Goal: Transaction & Acquisition: Purchase product/service

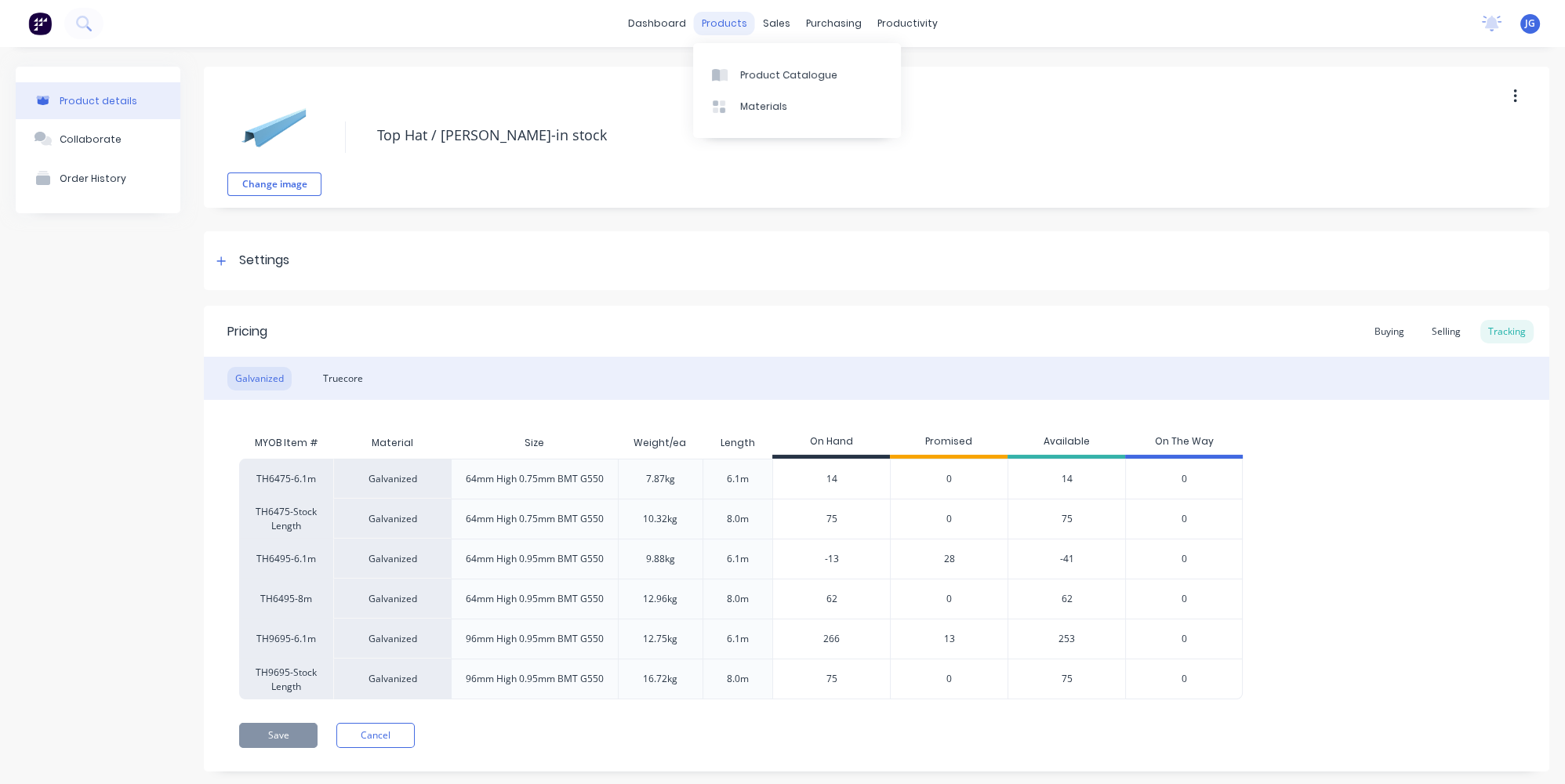
click at [713, 23] on div "products" at bounding box center [723, 23] width 61 height 23
click at [719, 76] on icon at bounding box center [716, 74] width 8 height 13
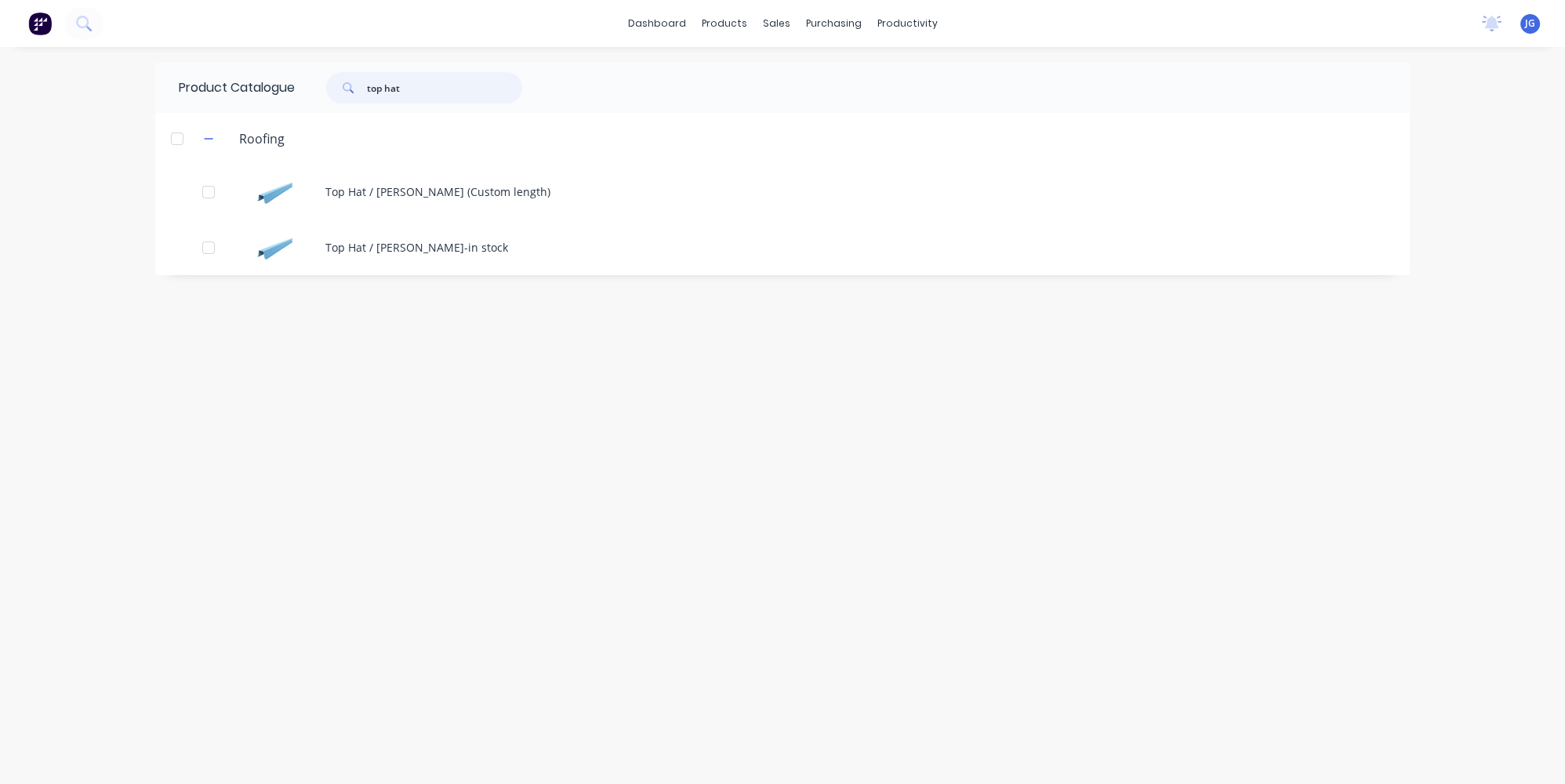
drag, startPoint x: 416, startPoint y: 89, endPoint x: 285, endPoint y: 89, distance: 131.0
click at [285, 89] on div "Product Catalogue top hat" at bounding box center [358, 88] width 406 height 50
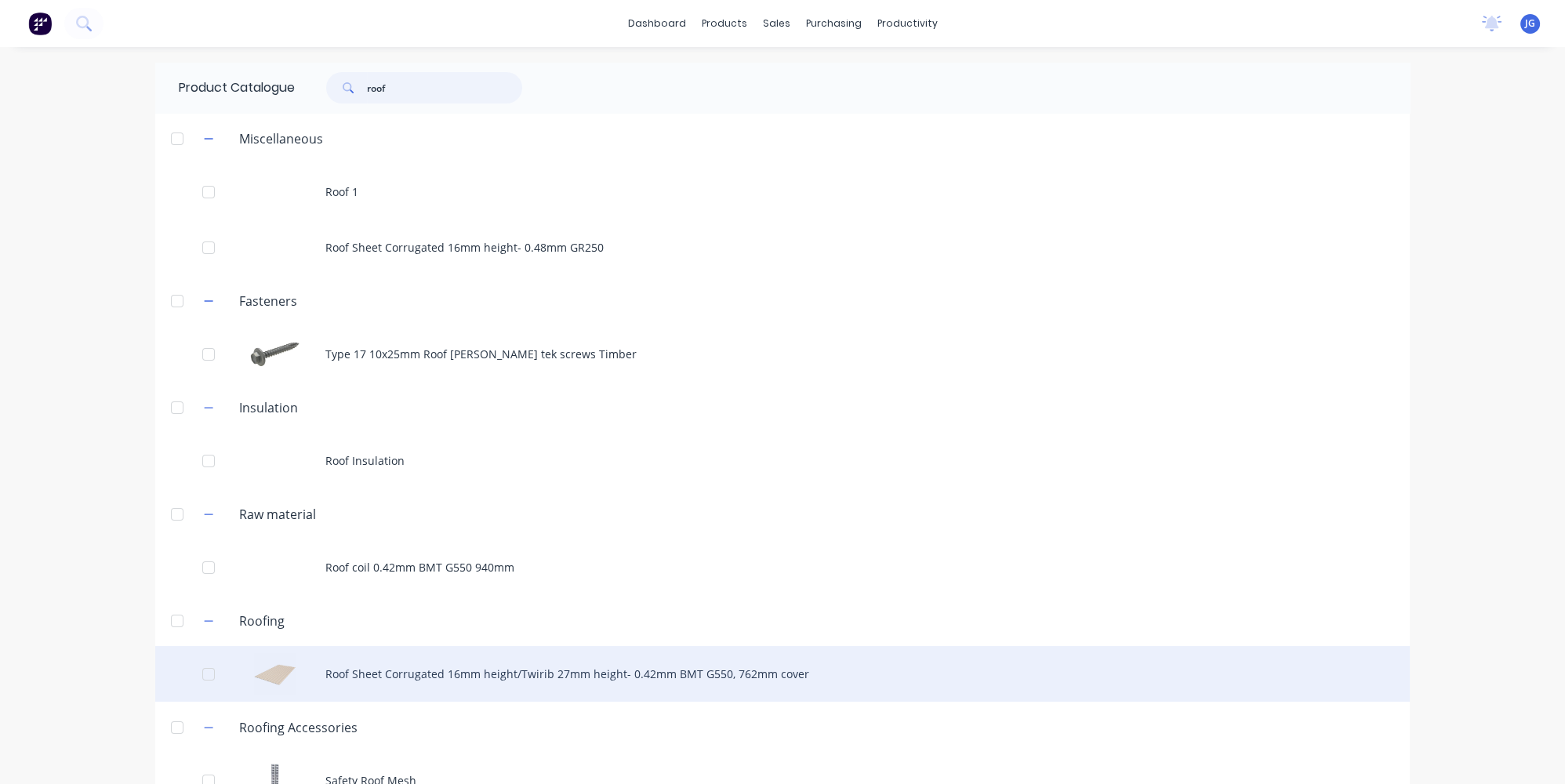
type input "roof"
click at [419, 682] on div "Roof Sheet Corrugated 16mm height/Twirib 27mm height- 0.42mm BMT G550, 762mm co…" at bounding box center [782, 674] width 1255 height 56
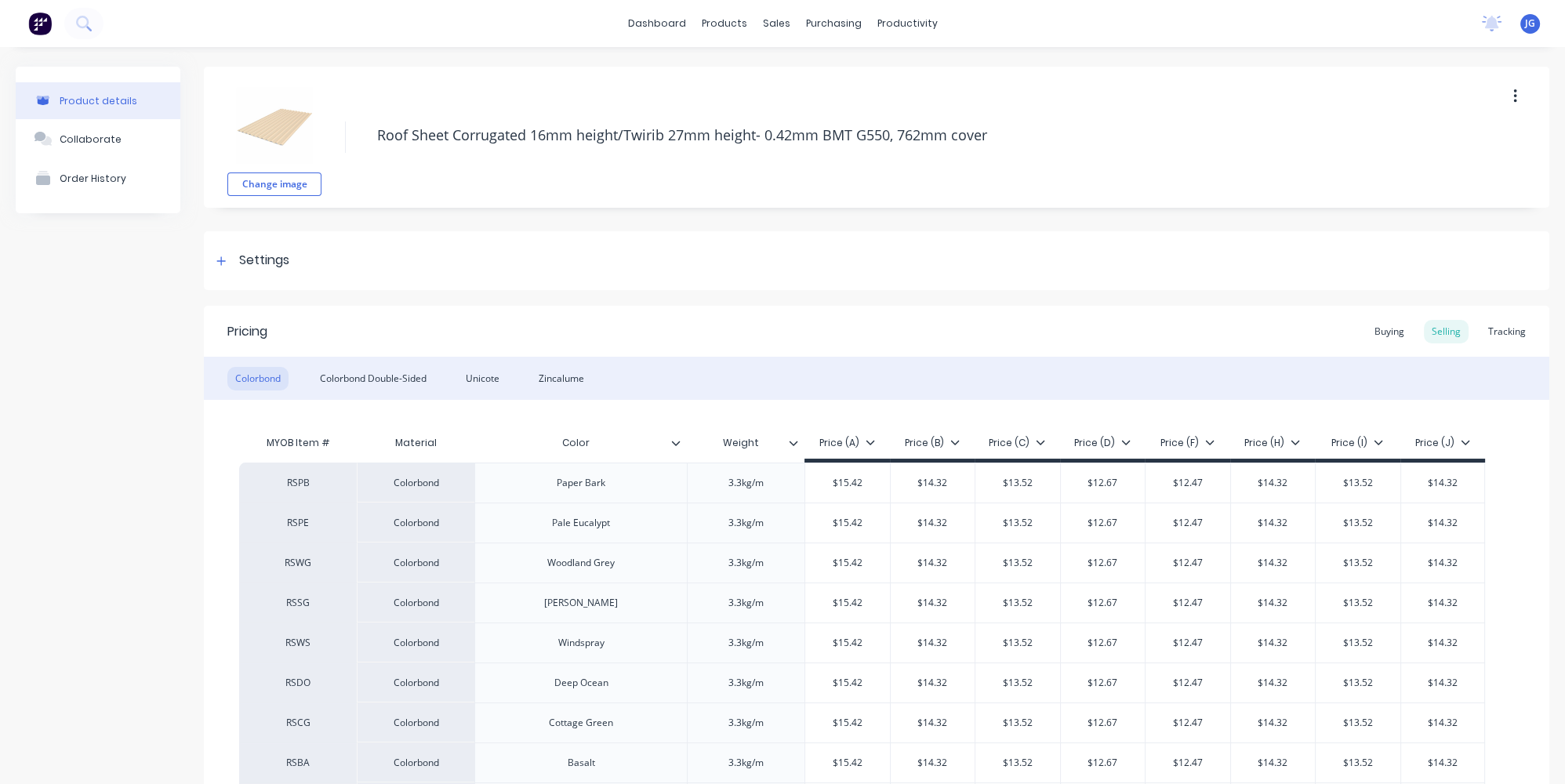
type textarea "x"
click at [561, 374] on div "Zincalume" at bounding box center [561, 378] width 61 height 23
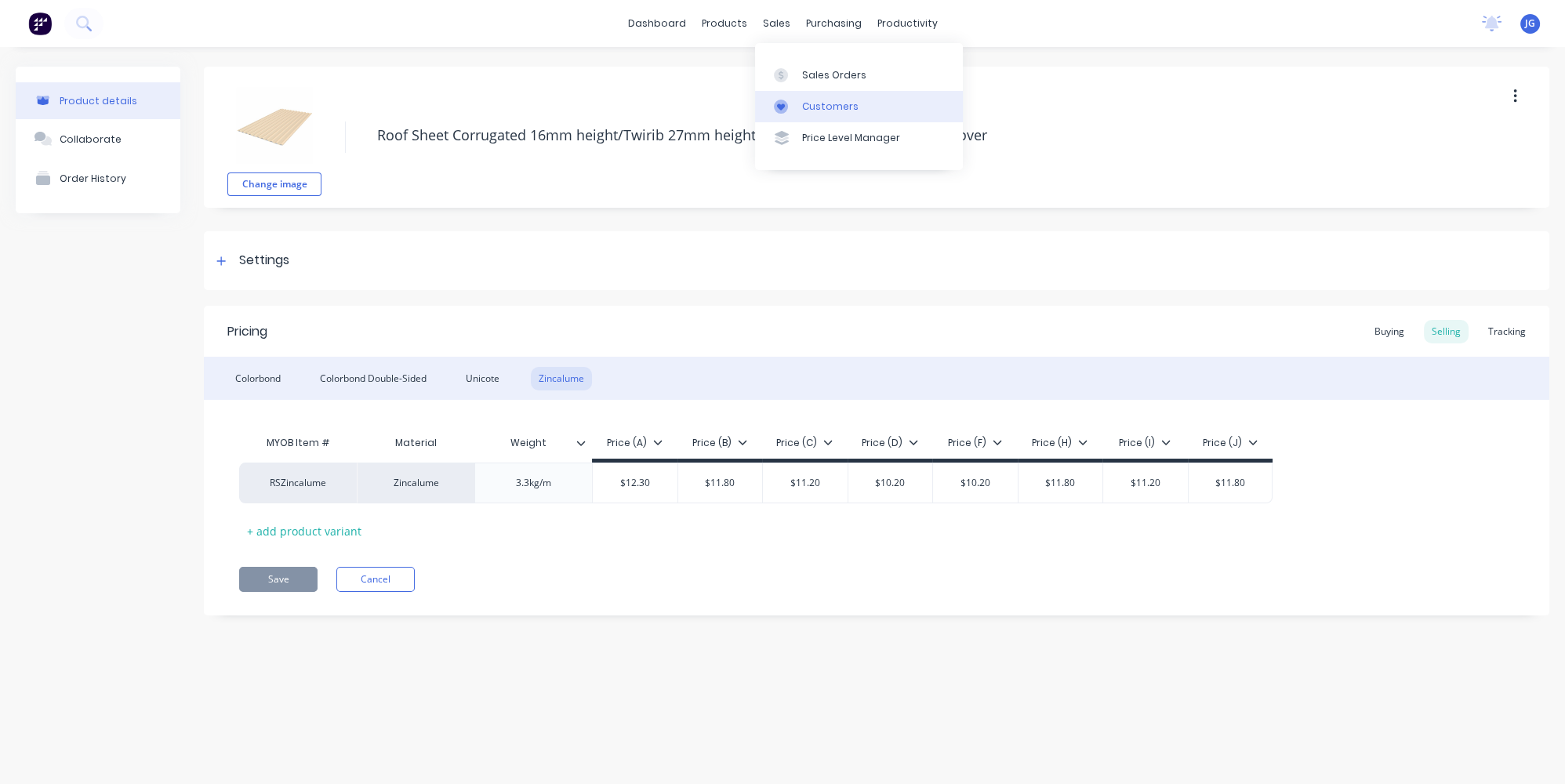
click at [834, 102] on div "Customers" at bounding box center [830, 106] width 56 height 15
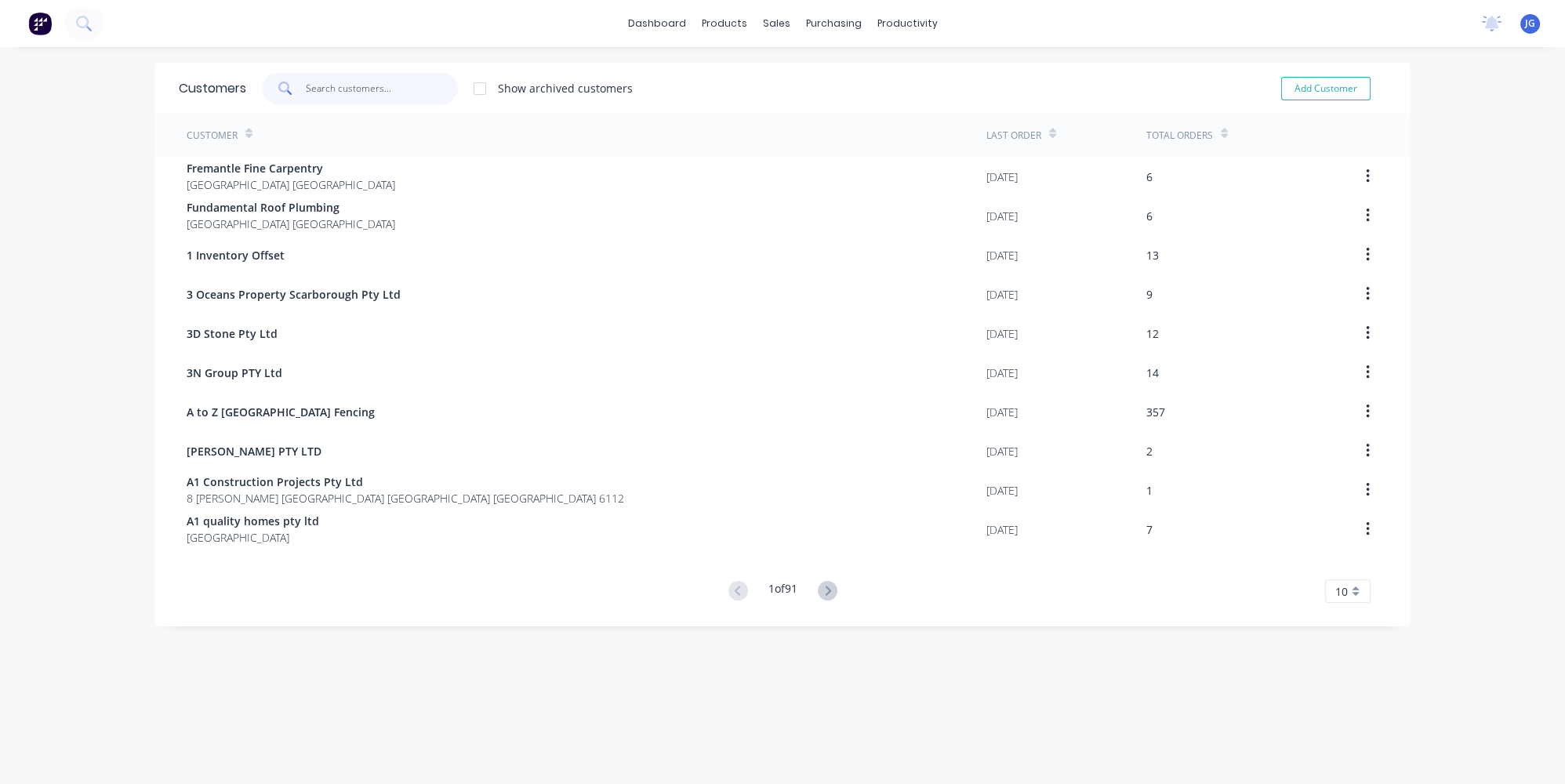
click at [393, 85] on input "text" at bounding box center [382, 88] width 153 height 31
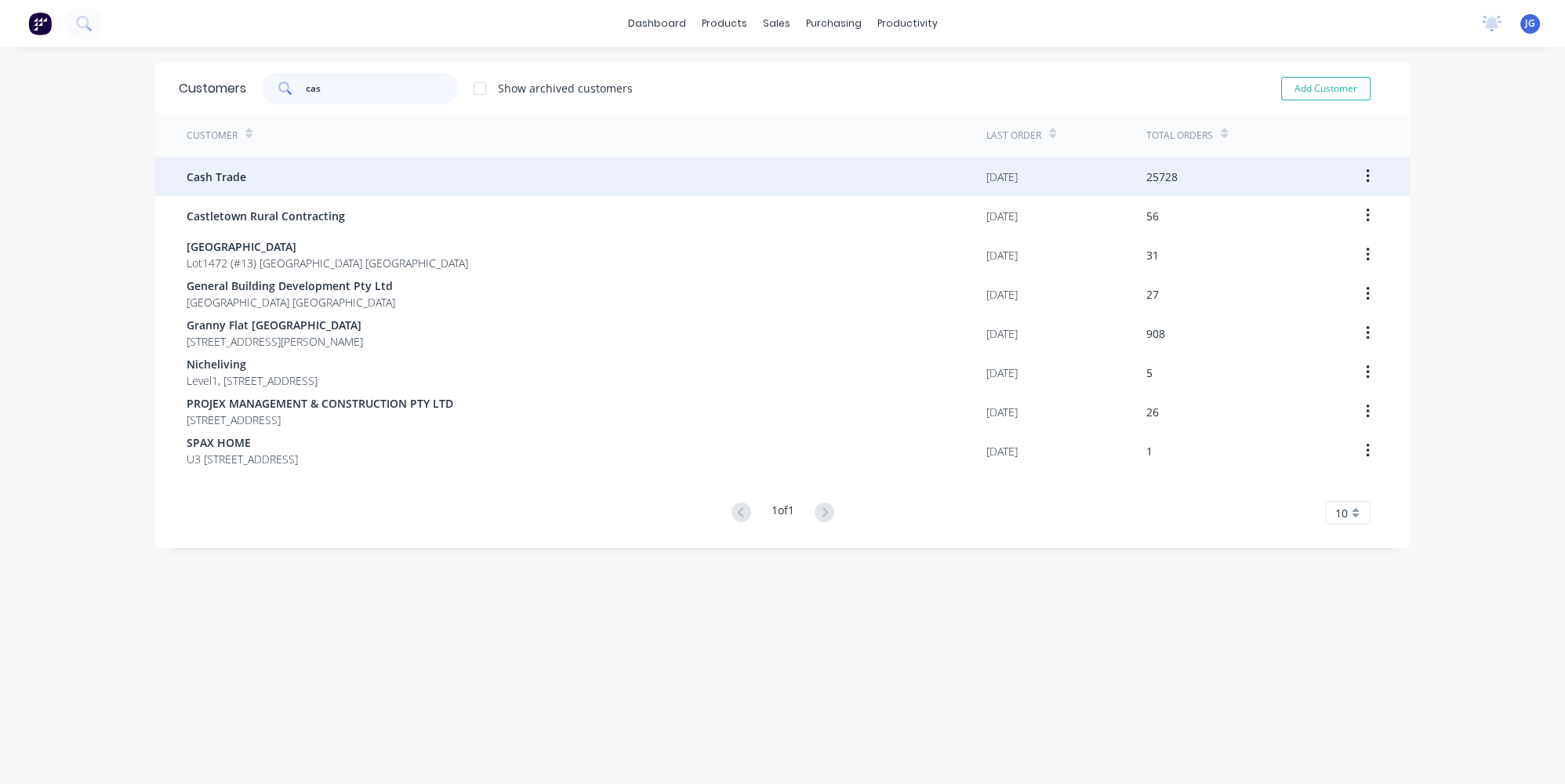
type input "cas"
click at [356, 165] on div "Cash Trade" at bounding box center [586, 176] width 800 height 40
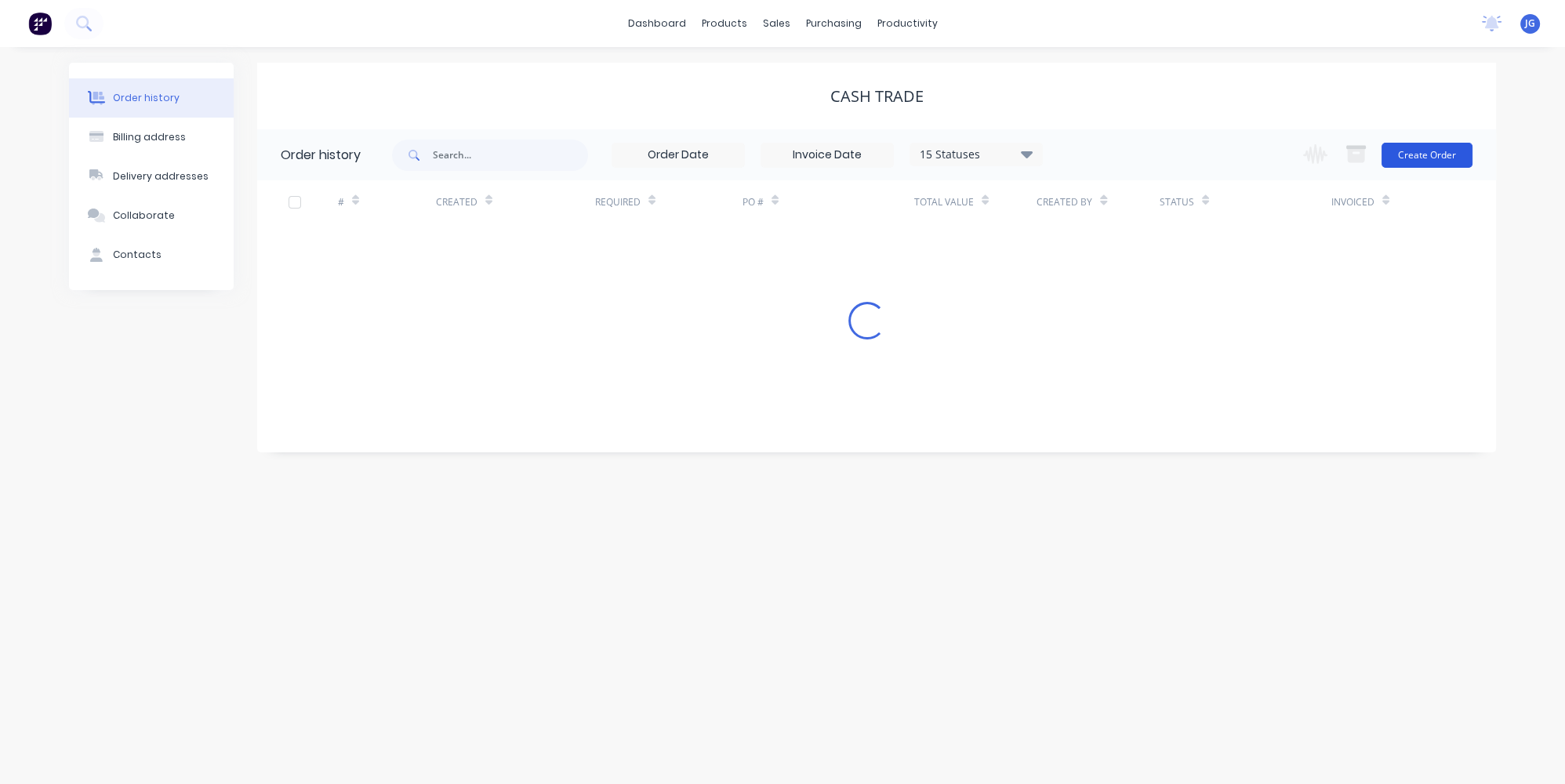
click at [1404, 153] on button "Create Order" at bounding box center [1427, 156] width 91 height 25
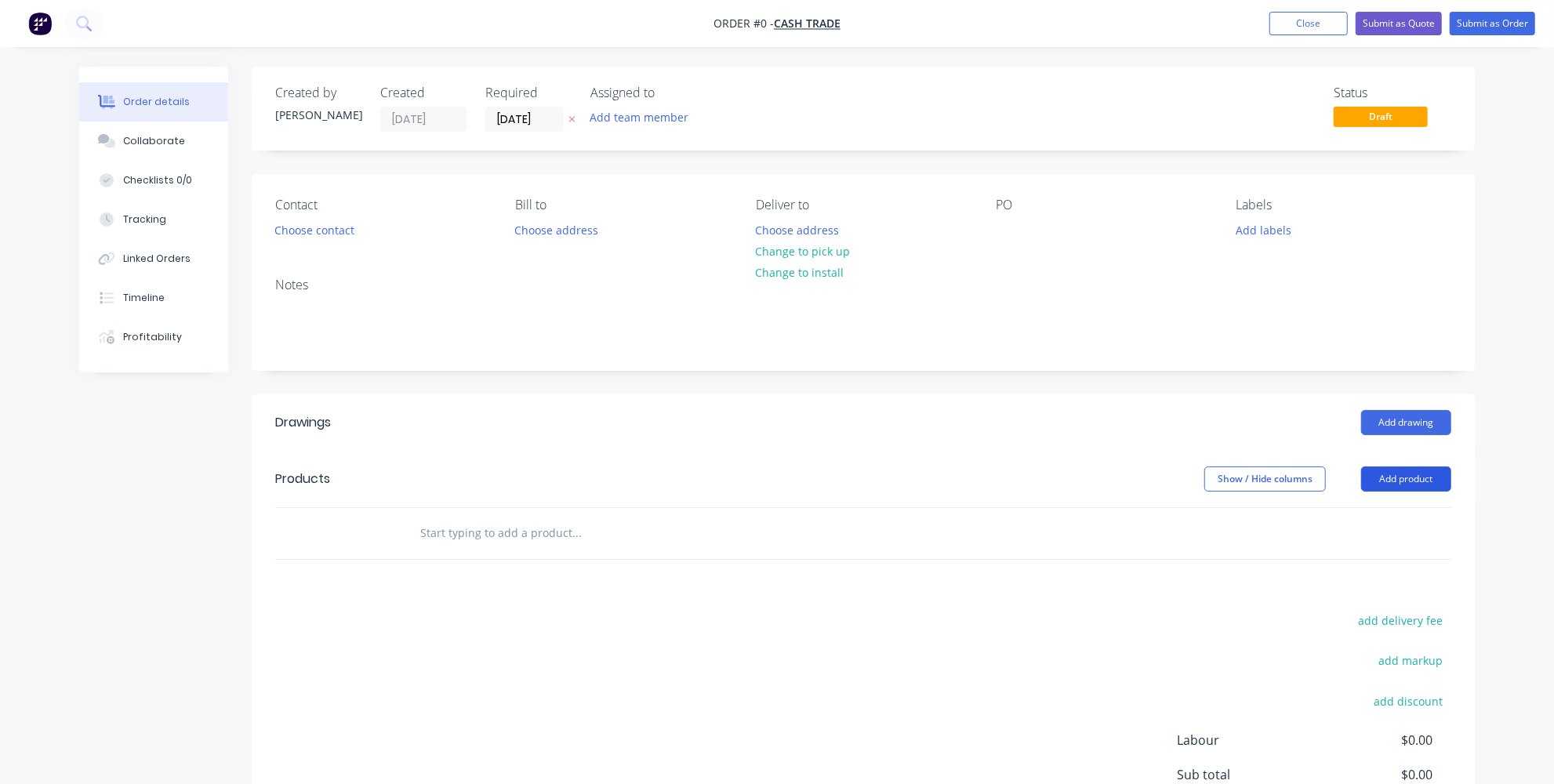
click at [1409, 468] on button "Add product" at bounding box center [1405, 479] width 90 height 25
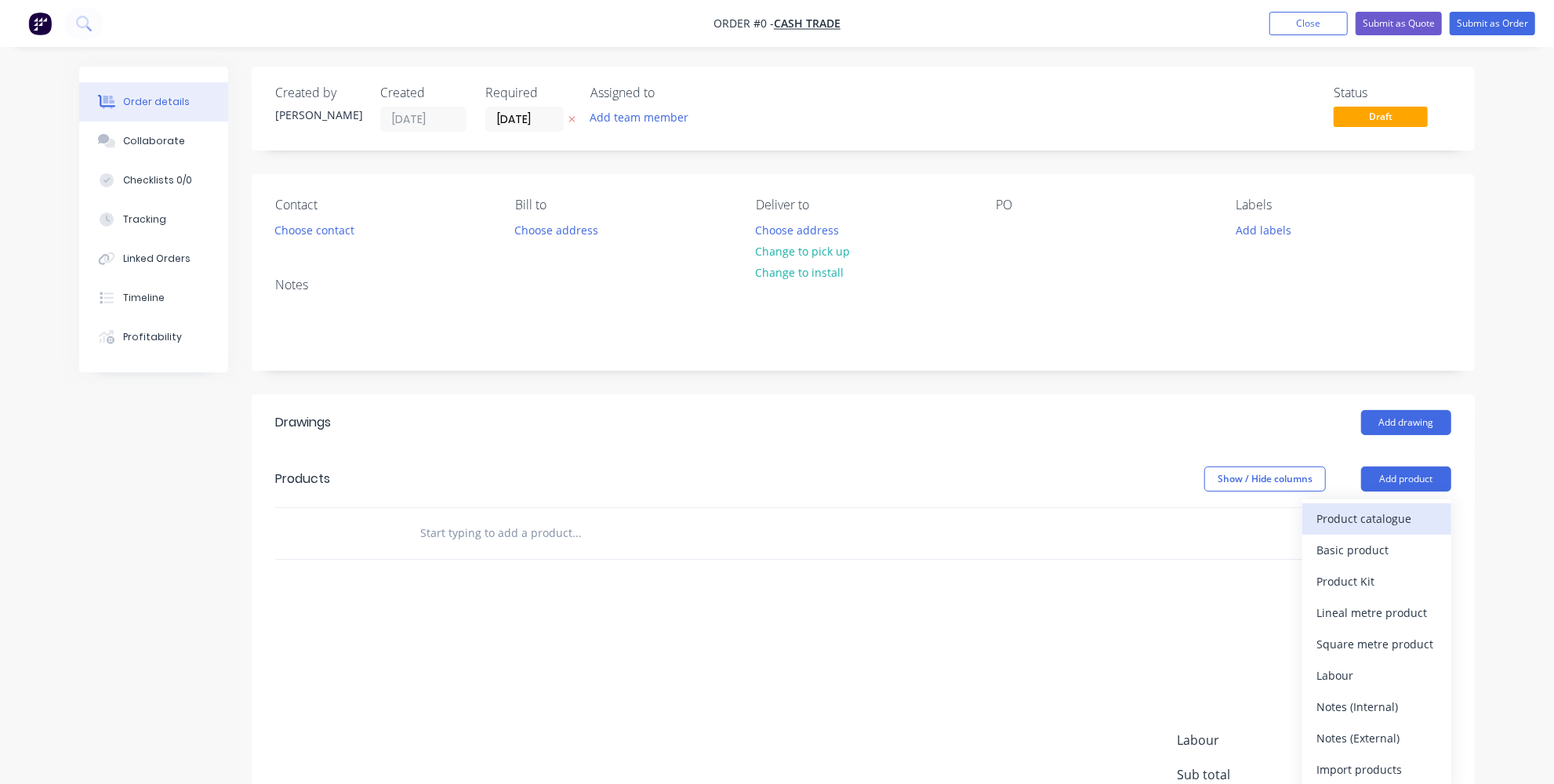
click at [1360, 510] on div "Product catalogue" at bounding box center [1376, 518] width 121 height 23
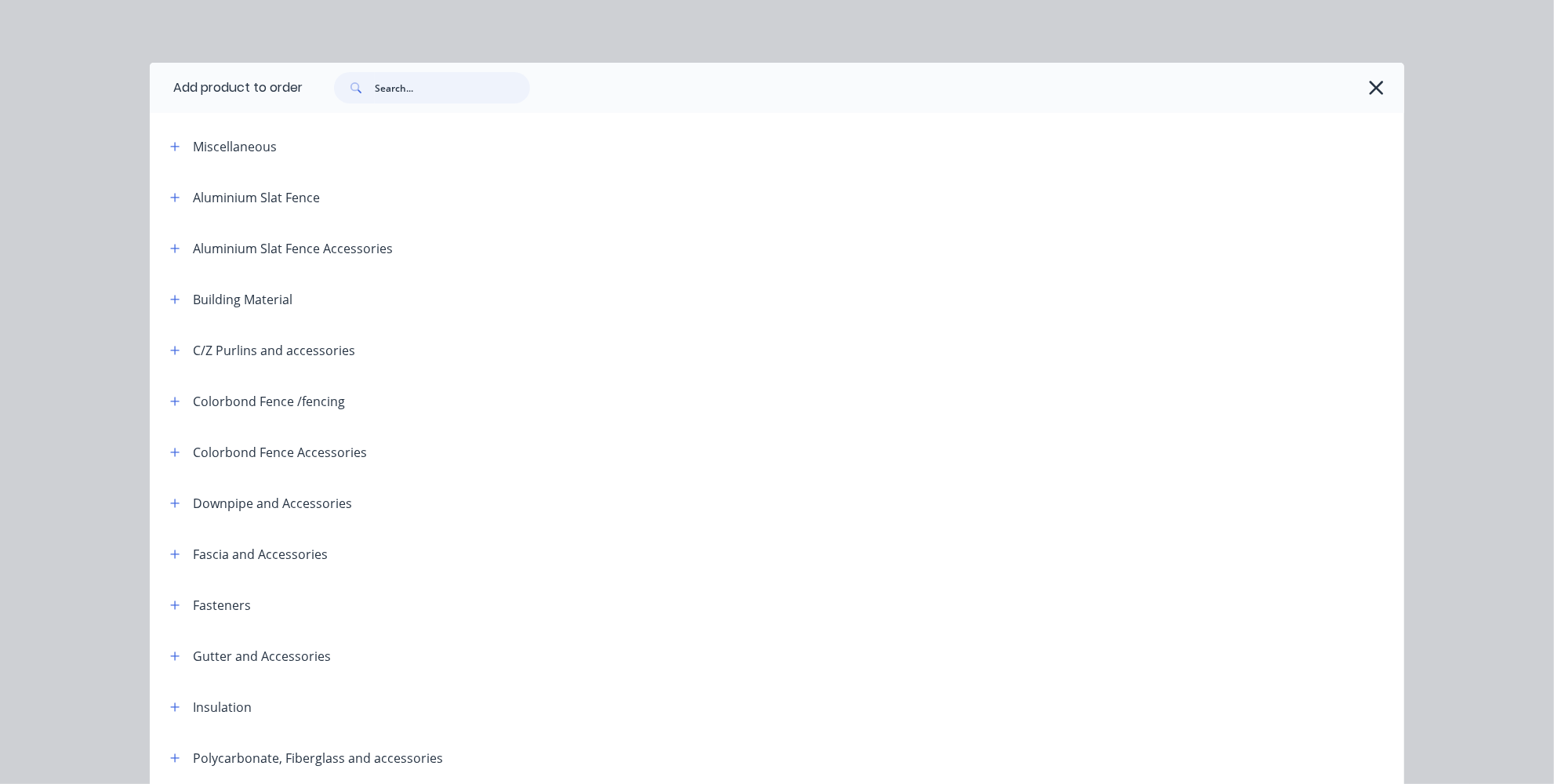
click at [394, 98] on input "text" at bounding box center [452, 88] width 155 height 31
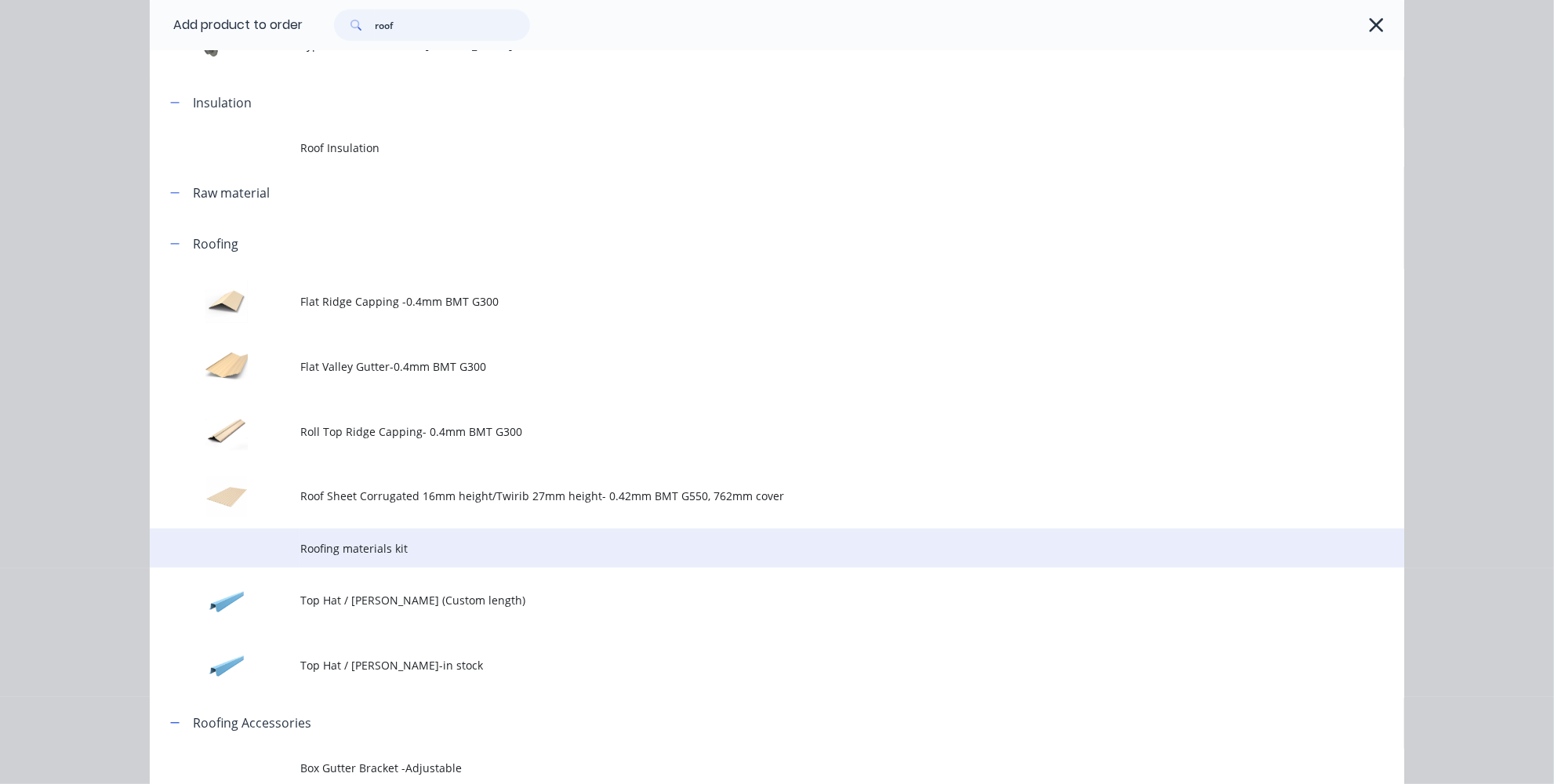
scroll to position [499, 0]
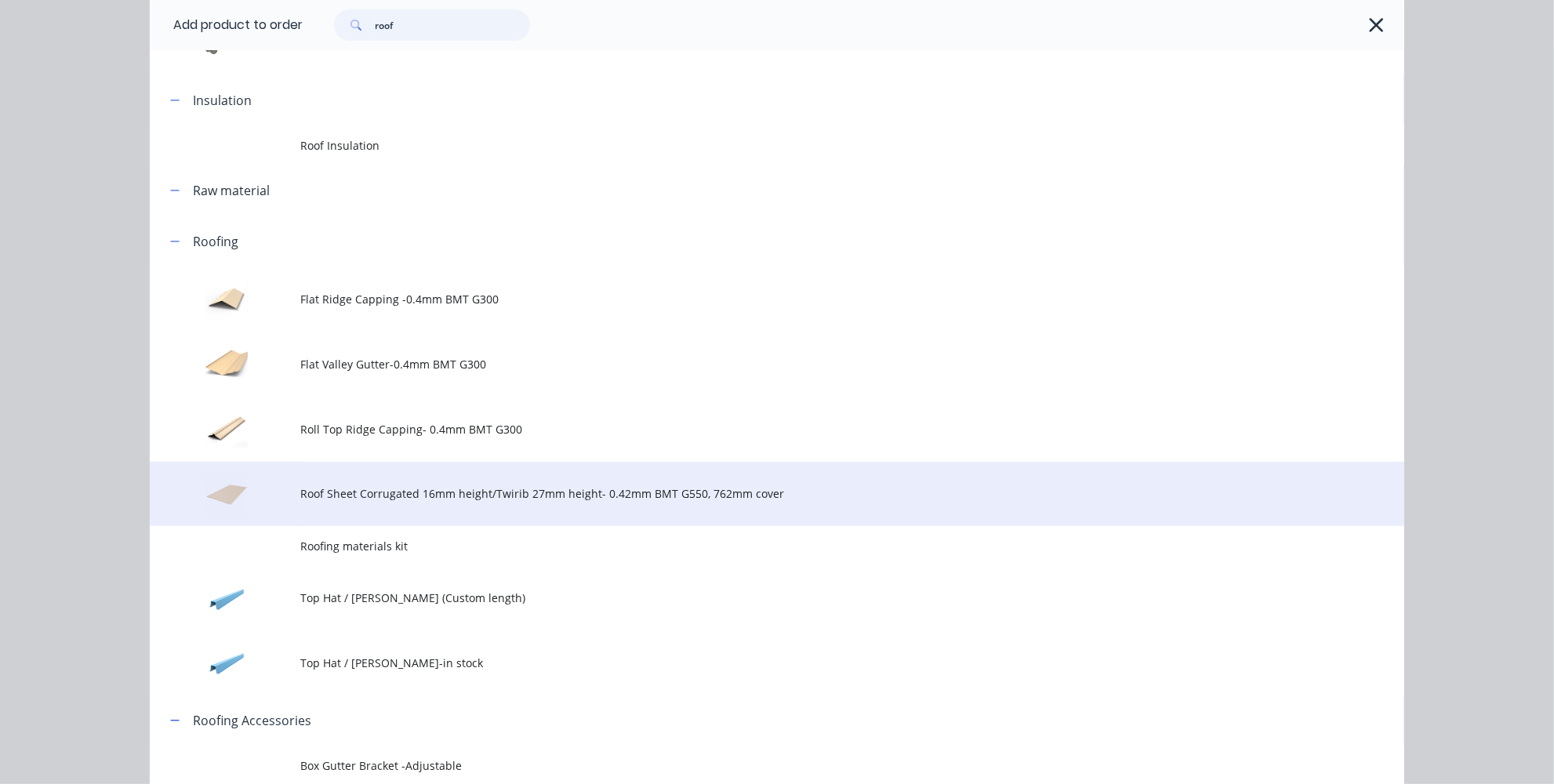
type input "roof"
click at [420, 507] on td "Roof Sheet Corrugated 16mm height/Twirib 27mm height- 0.42mm BMT G550, 762mm co…" at bounding box center [851, 493] width 1103 height 65
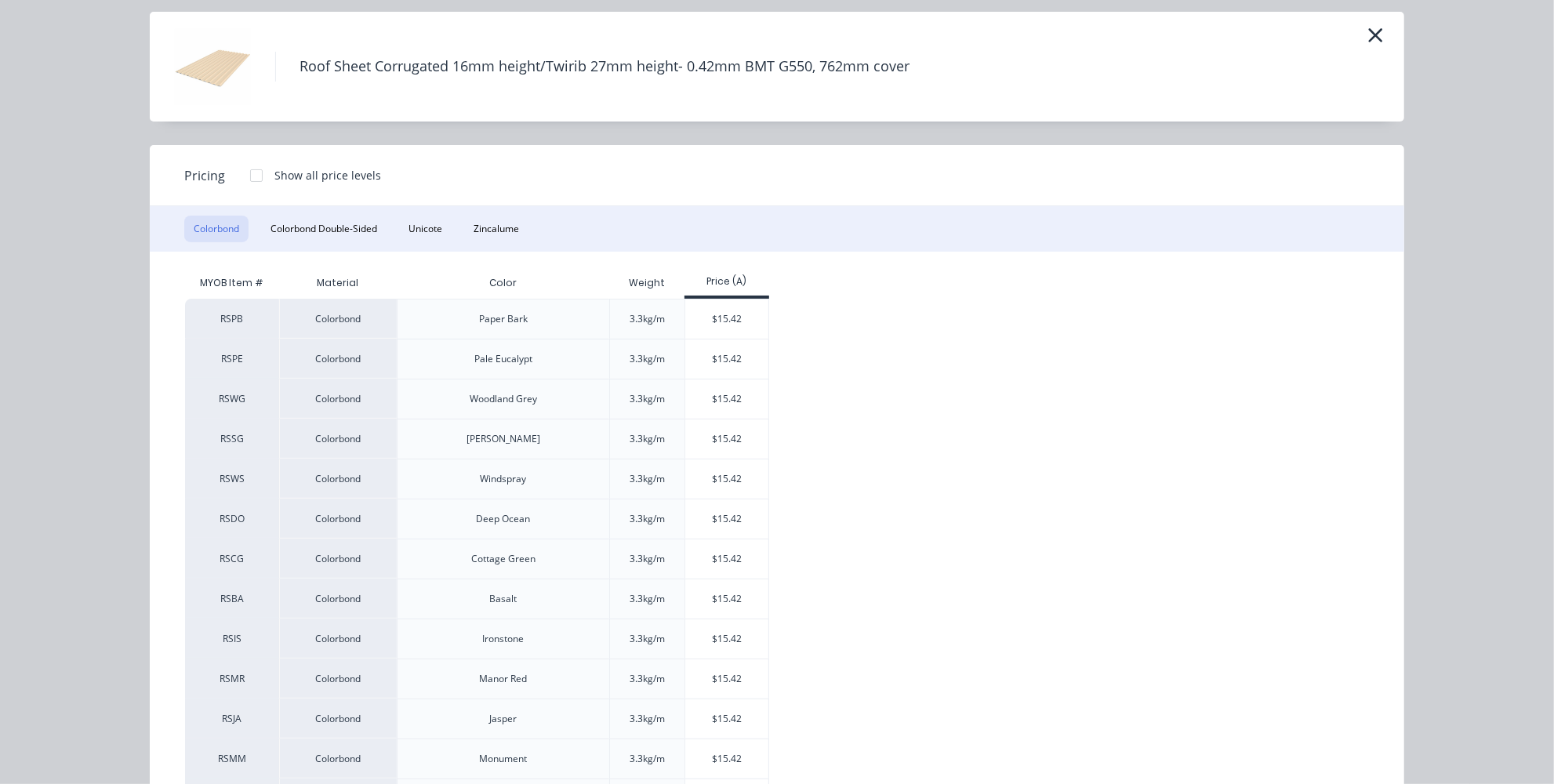
scroll to position [71, 0]
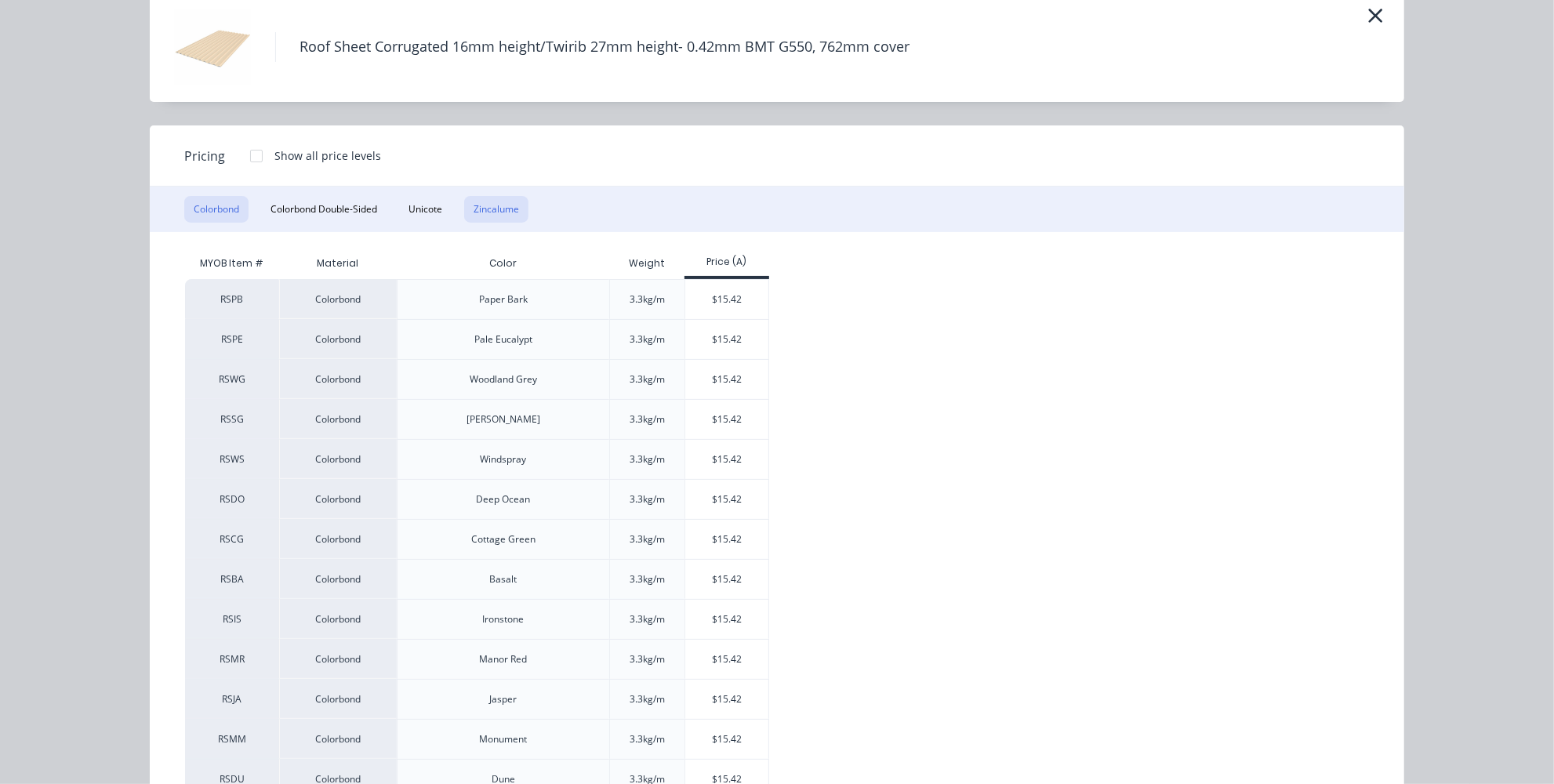
click at [477, 207] on button "Zincalume" at bounding box center [496, 210] width 64 height 27
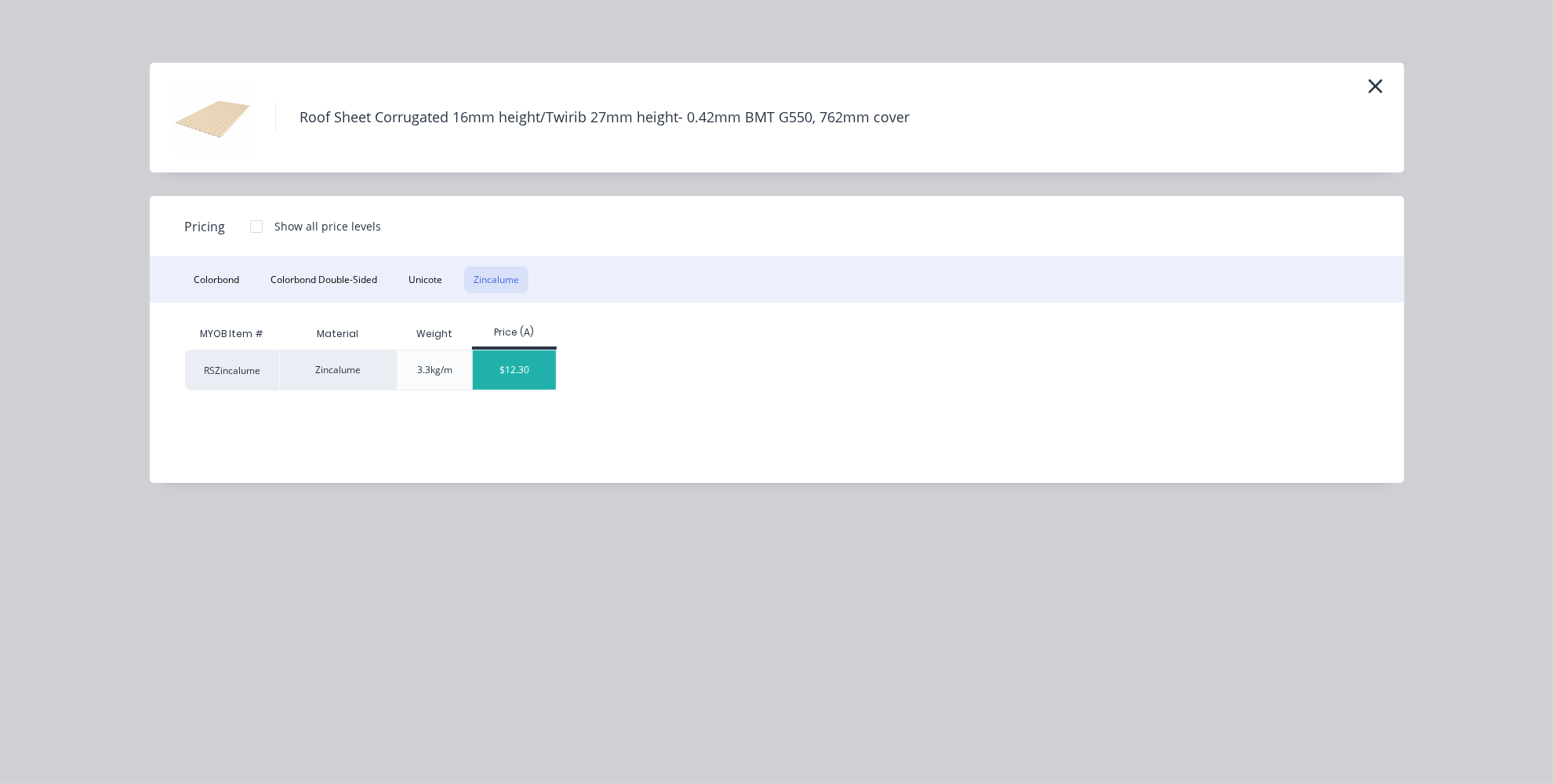
click at [519, 362] on div "$12.30" at bounding box center [514, 369] width 84 height 40
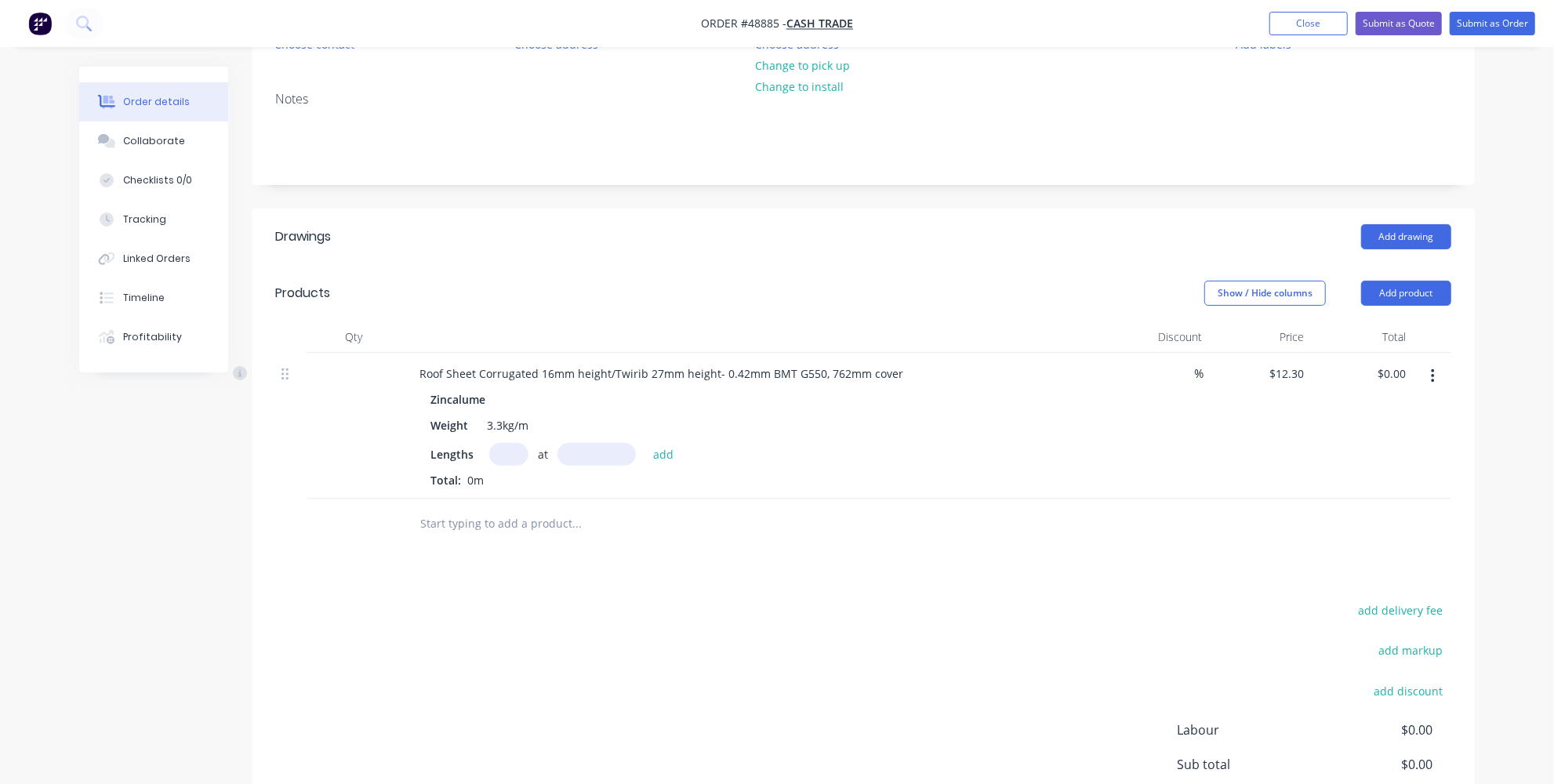
scroll to position [213, 0]
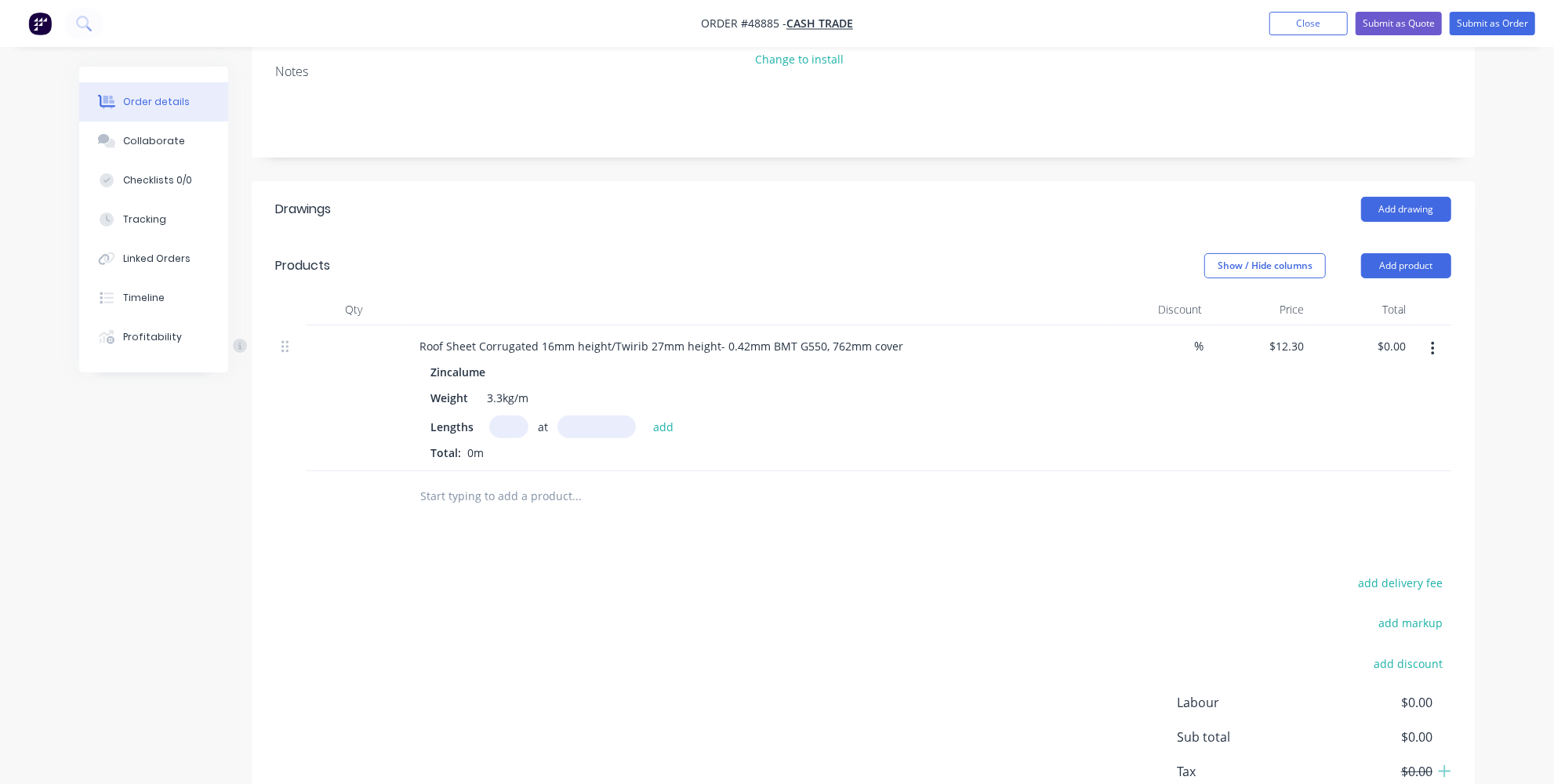
click at [510, 421] on input "text" at bounding box center [509, 427] width 40 height 23
type input "3"
click at [572, 428] on input "text" at bounding box center [596, 427] width 78 height 23
type input "2600mm"
click at [663, 434] on button "add" at bounding box center [663, 426] width 37 height 21
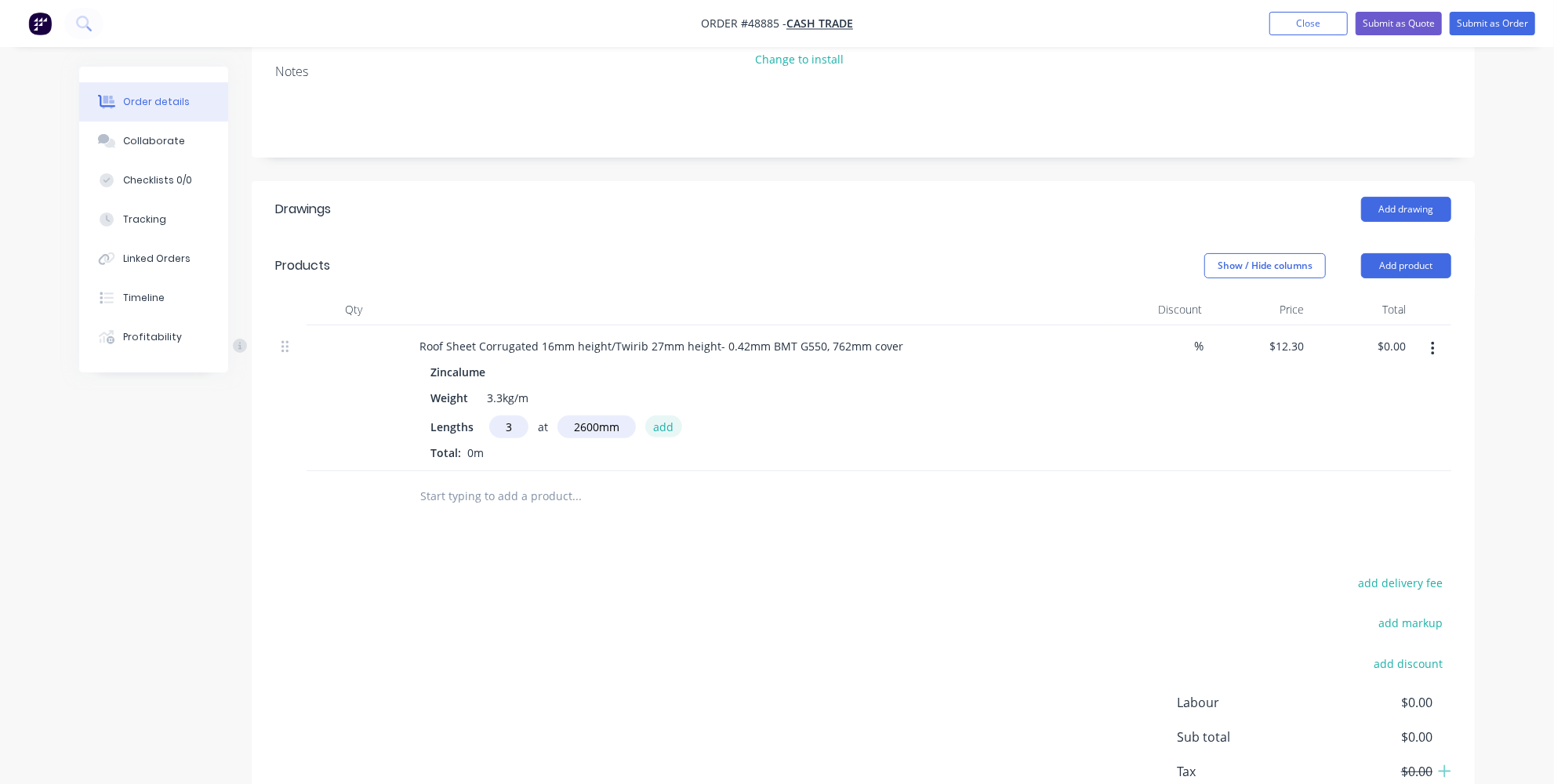
type input "$95.94"
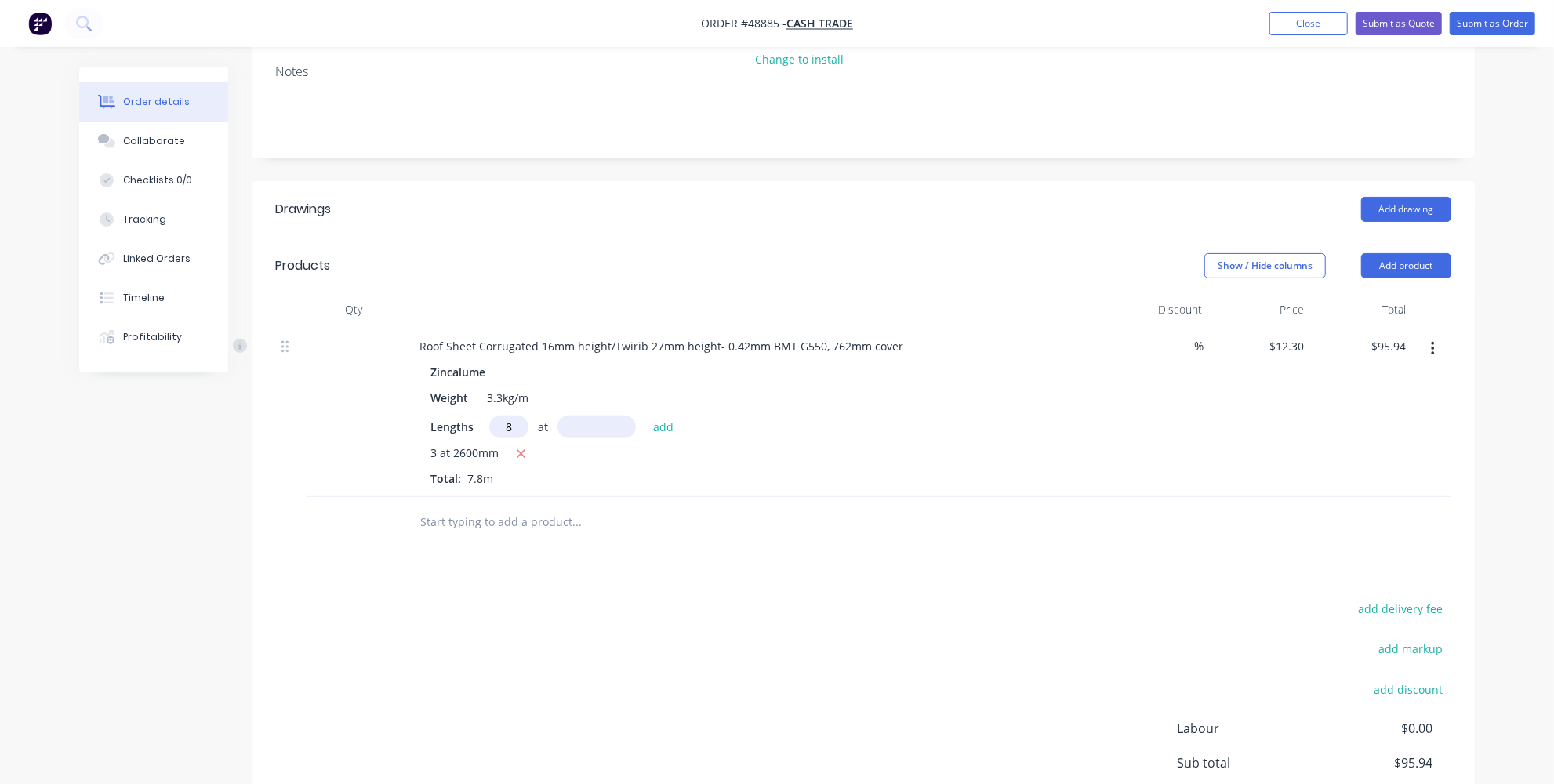
type input "8"
click at [590, 428] on input "text" at bounding box center [596, 427] width 78 height 23
type input "2400mm"
click at [664, 421] on button "add" at bounding box center [663, 426] width 37 height 21
type input "$332.10"
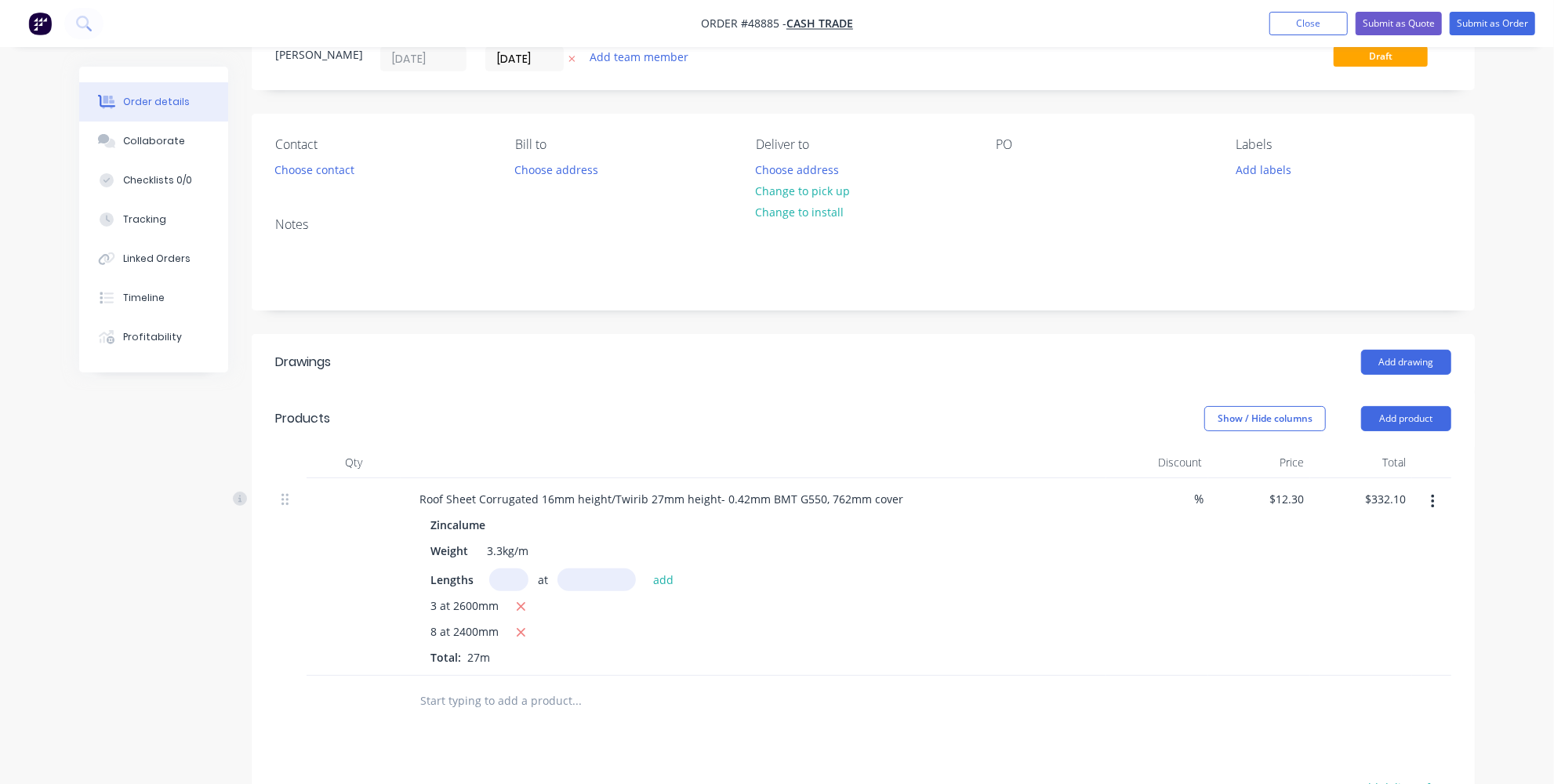
scroll to position [142, 0]
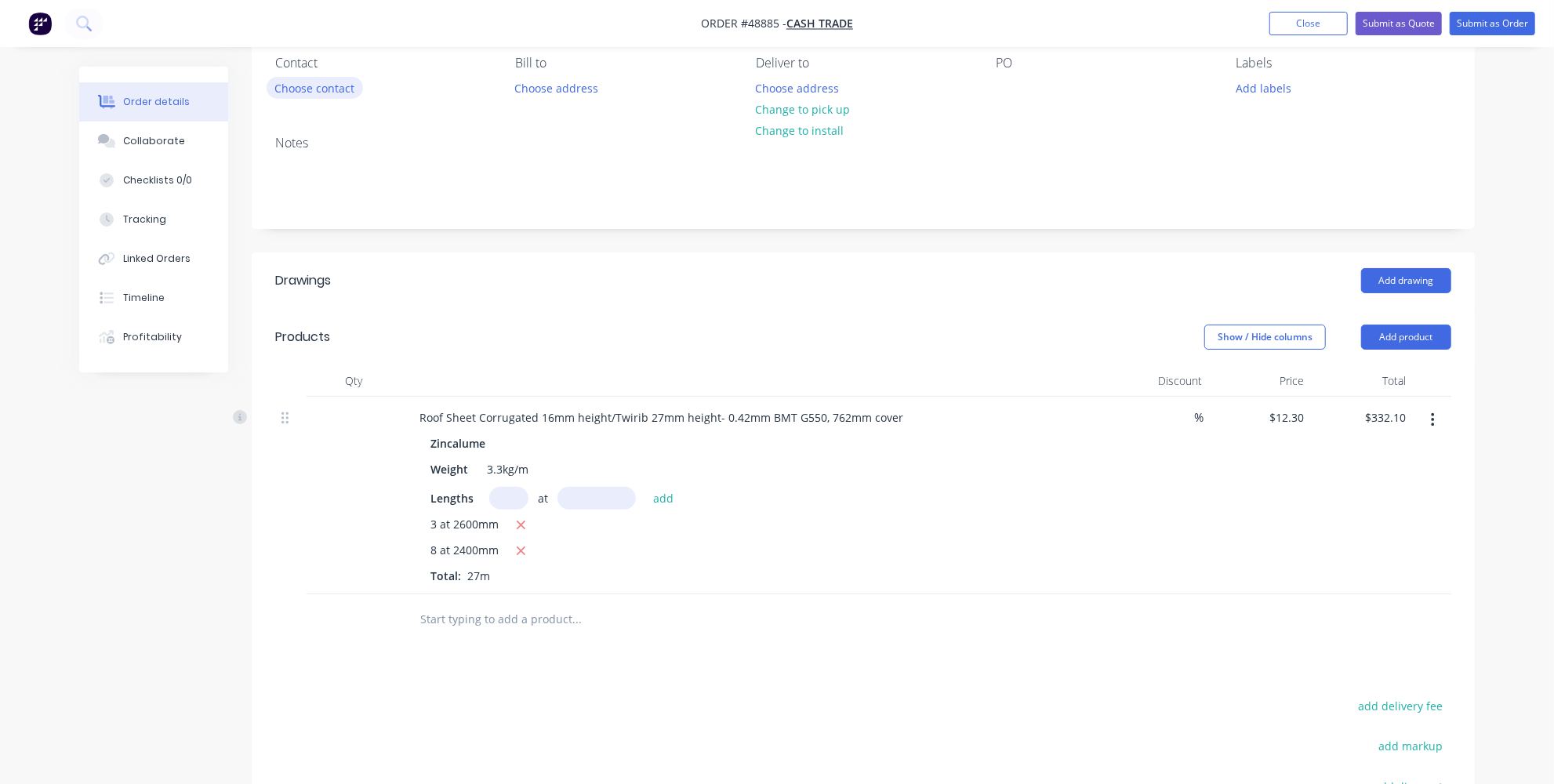
click at [349, 85] on button "Choose contact" at bounding box center [315, 87] width 97 height 21
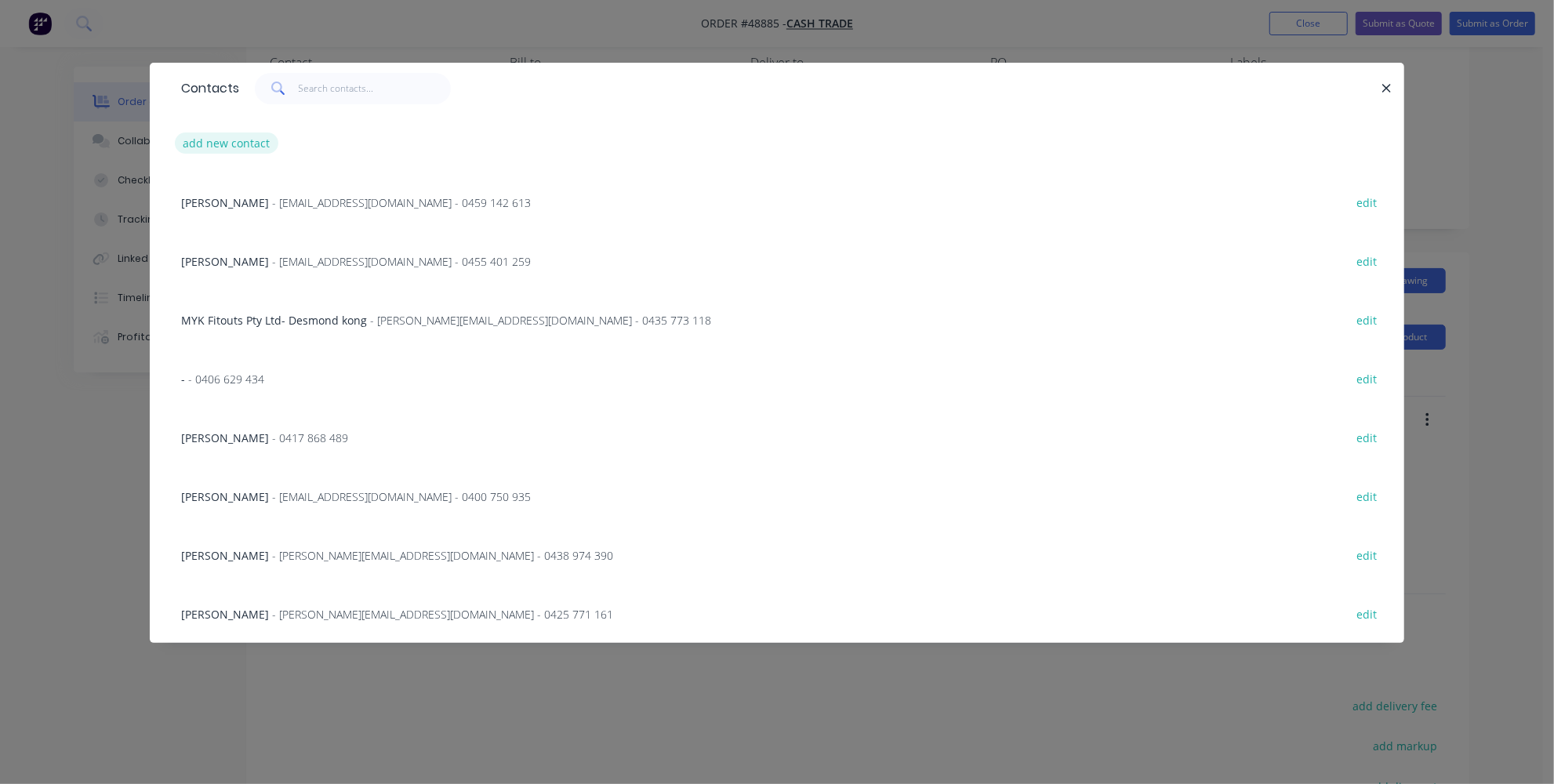
click at [227, 137] on button "add new contact" at bounding box center [226, 143] width 103 height 21
select select "AU"
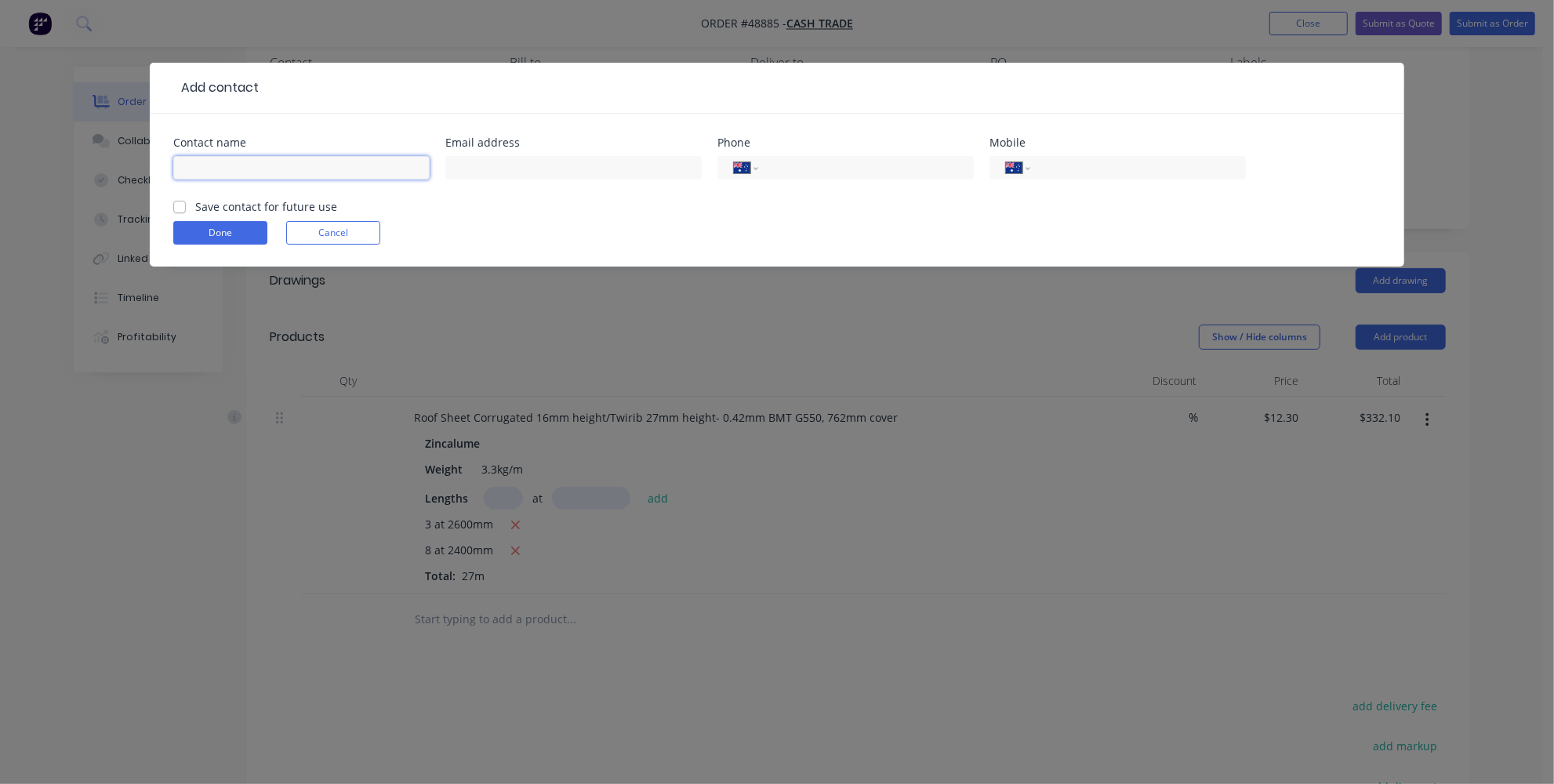
click at [238, 165] on input "text" at bounding box center [301, 167] width 256 height 23
type input "[PERSON_NAME]"
click at [877, 160] on input "tel" at bounding box center [863, 168] width 189 height 18
click at [592, 223] on div "Done Cancel" at bounding box center [777, 233] width 1207 height 23
click at [869, 173] on input "tel" at bounding box center [863, 168] width 189 height 18
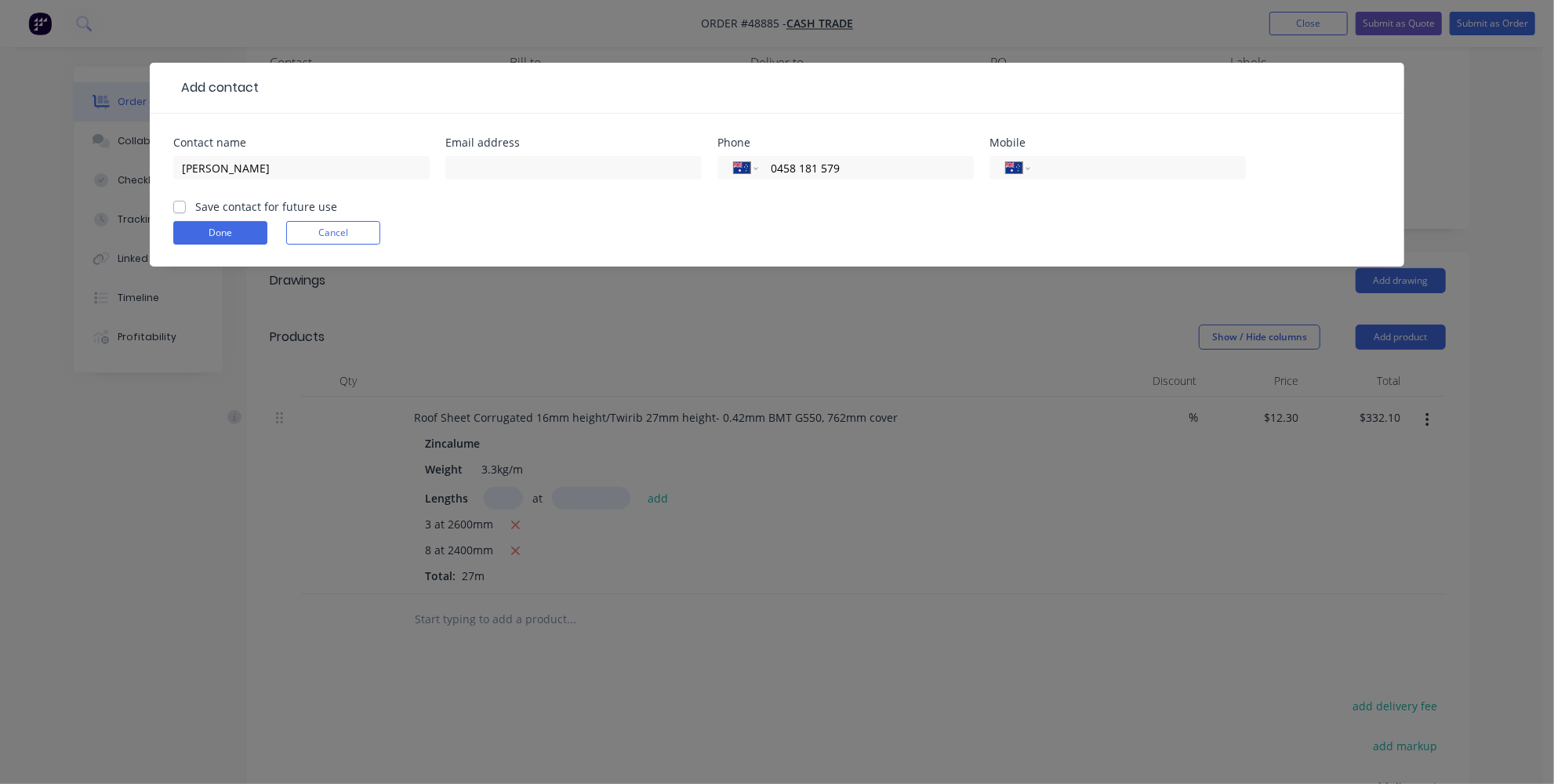
click at [842, 226] on div "Done Cancel" at bounding box center [777, 233] width 1207 height 23
click at [822, 165] on input "0458 181 579" at bounding box center [863, 168] width 189 height 18
click at [826, 167] on input "0458 181 579" at bounding box center [863, 168] width 189 height 18
type input "0458 181 179"
click at [838, 216] on form "Contact name [PERSON_NAME] address Phone International [GEOGRAPHIC_DATA] [GEOGR…" at bounding box center [777, 202] width 1207 height 130
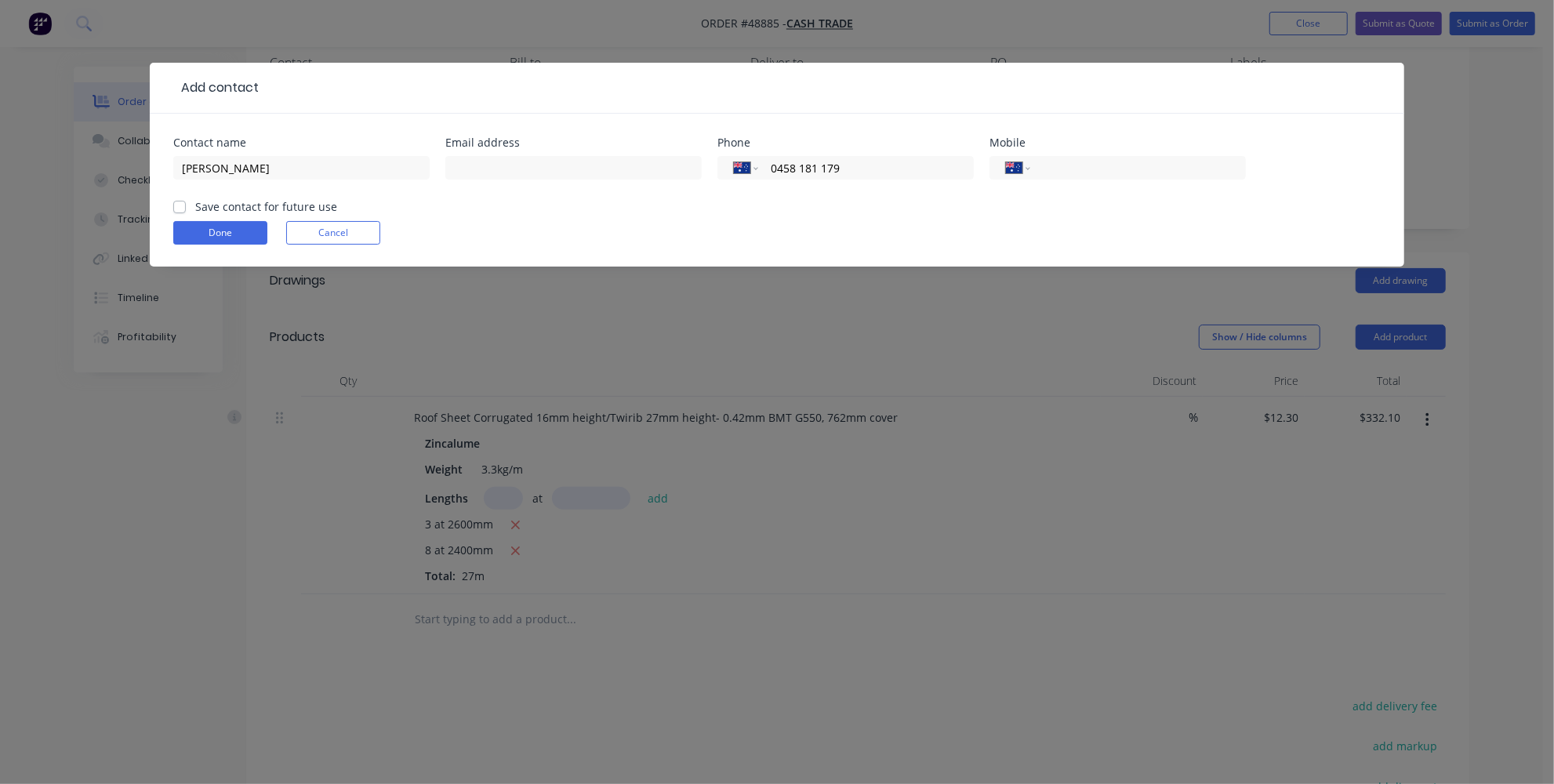
click at [808, 201] on form "Contact name [PERSON_NAME] address Phone International [GEOGRAPHIC_DATA] [GEOGR…" at bounding box center [777, 202] width 1207 height 130
click at [236, 225] on button "Done" at bounding box center [220, 233] width 94 height 23
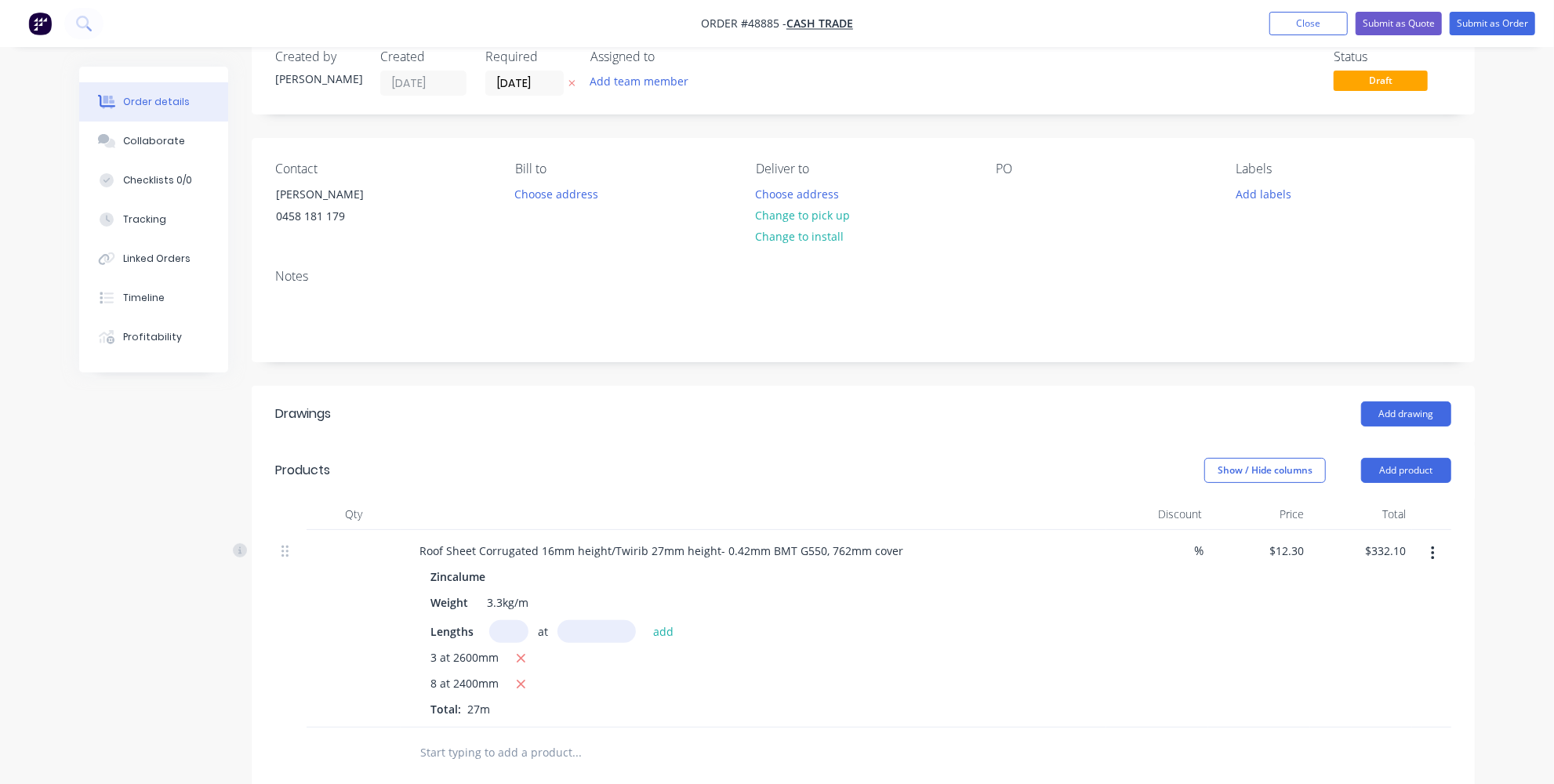
scroll to position [0, 0]
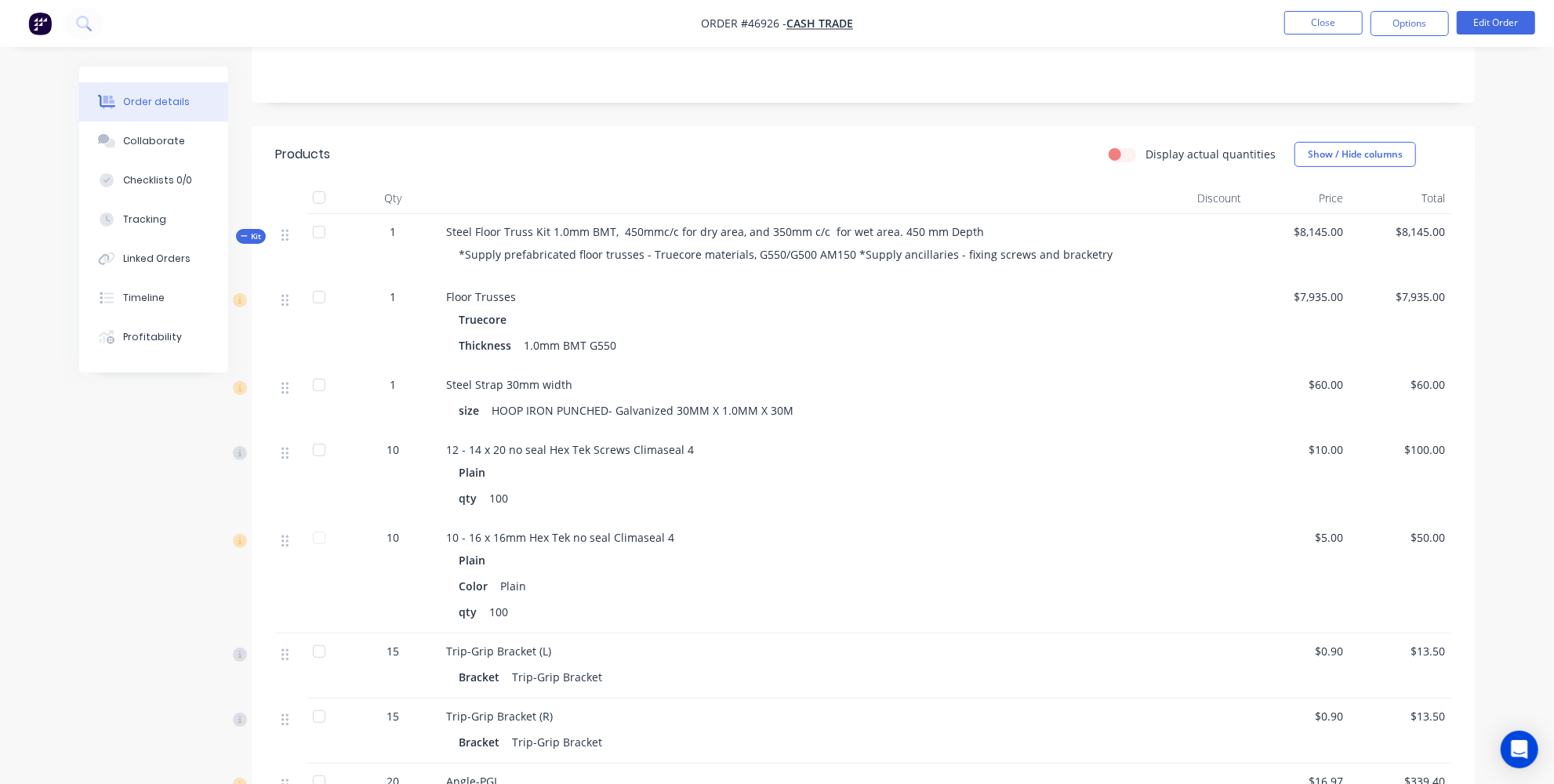
scroll to position [665, 0]
